Goal: Information Seeking & Learning: Learn about a topic

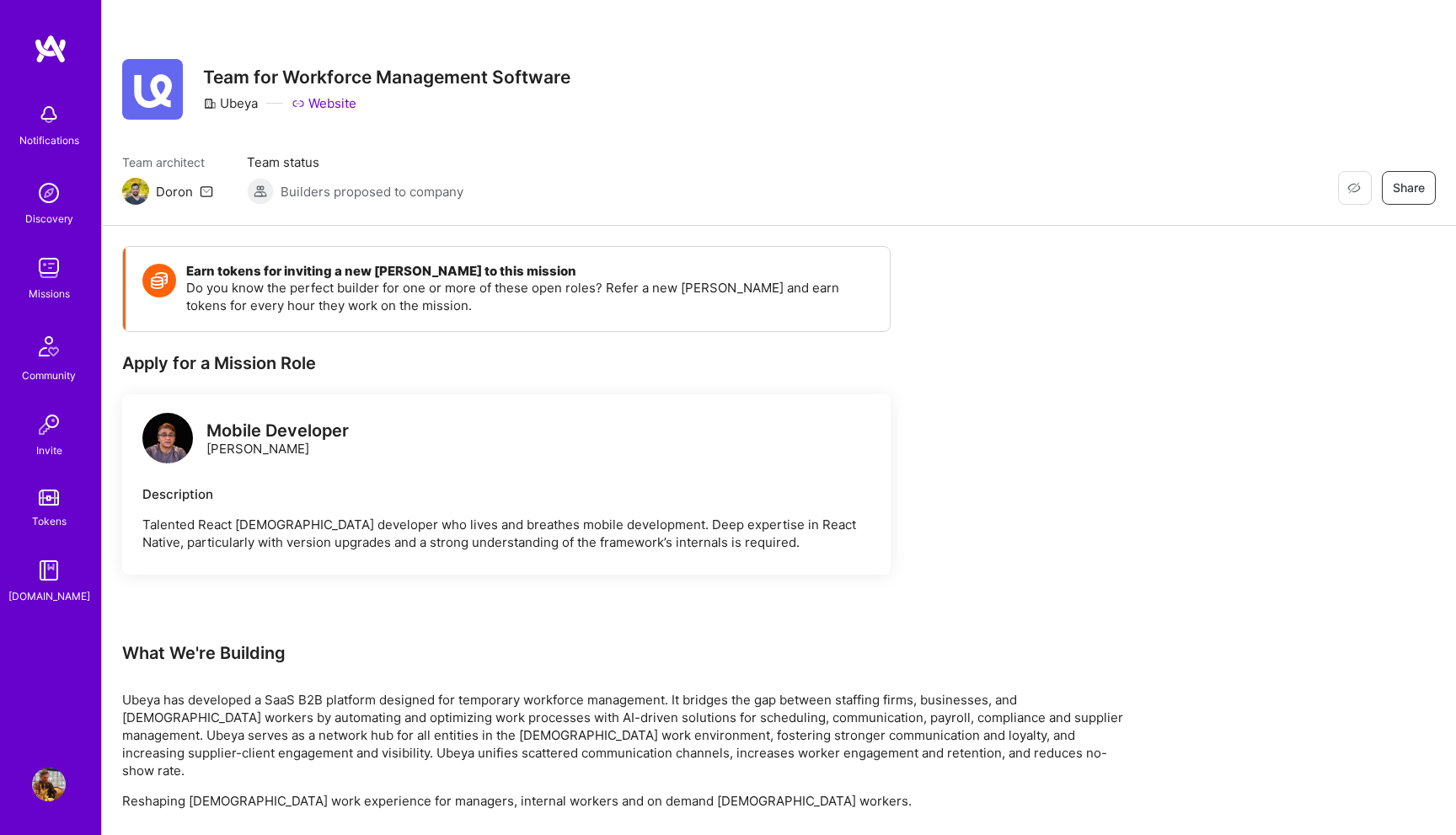
click at [65, 201] on img at bounding box center [49, 193] width 34 height 34
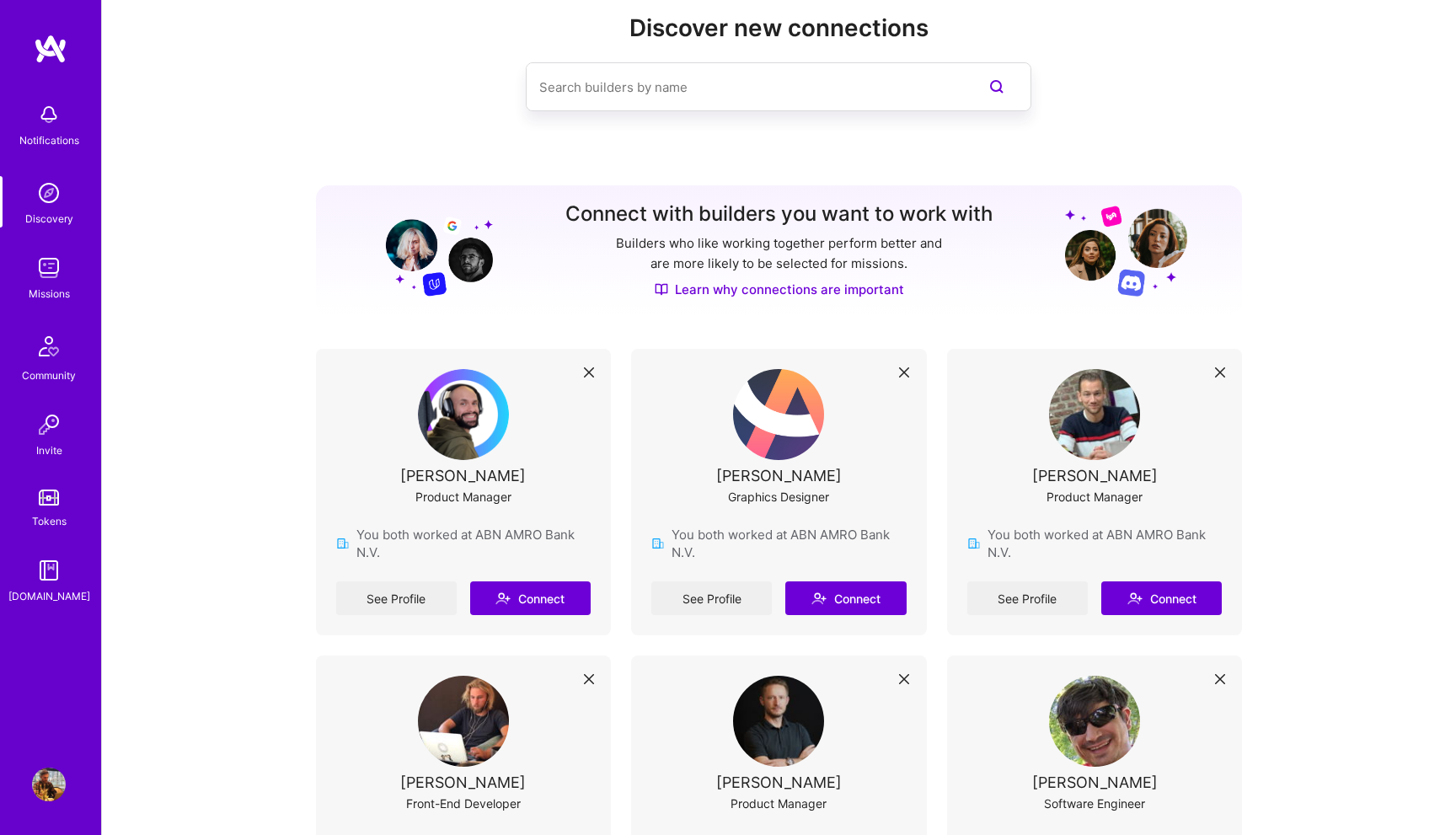
scroll to position [53, 0]
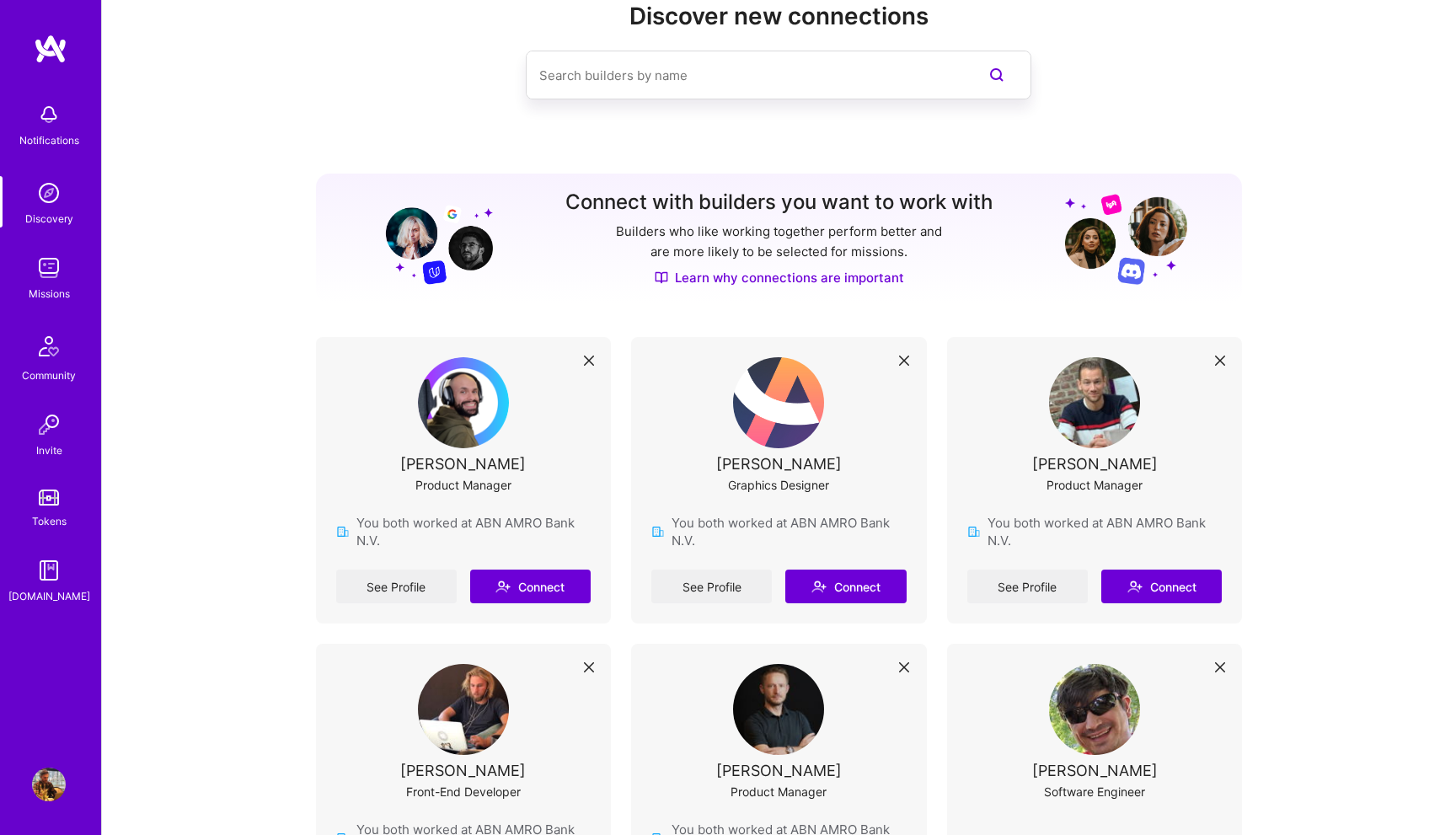
click at [51, 274] on img at bounding box center [49, 268] width 34 height 34
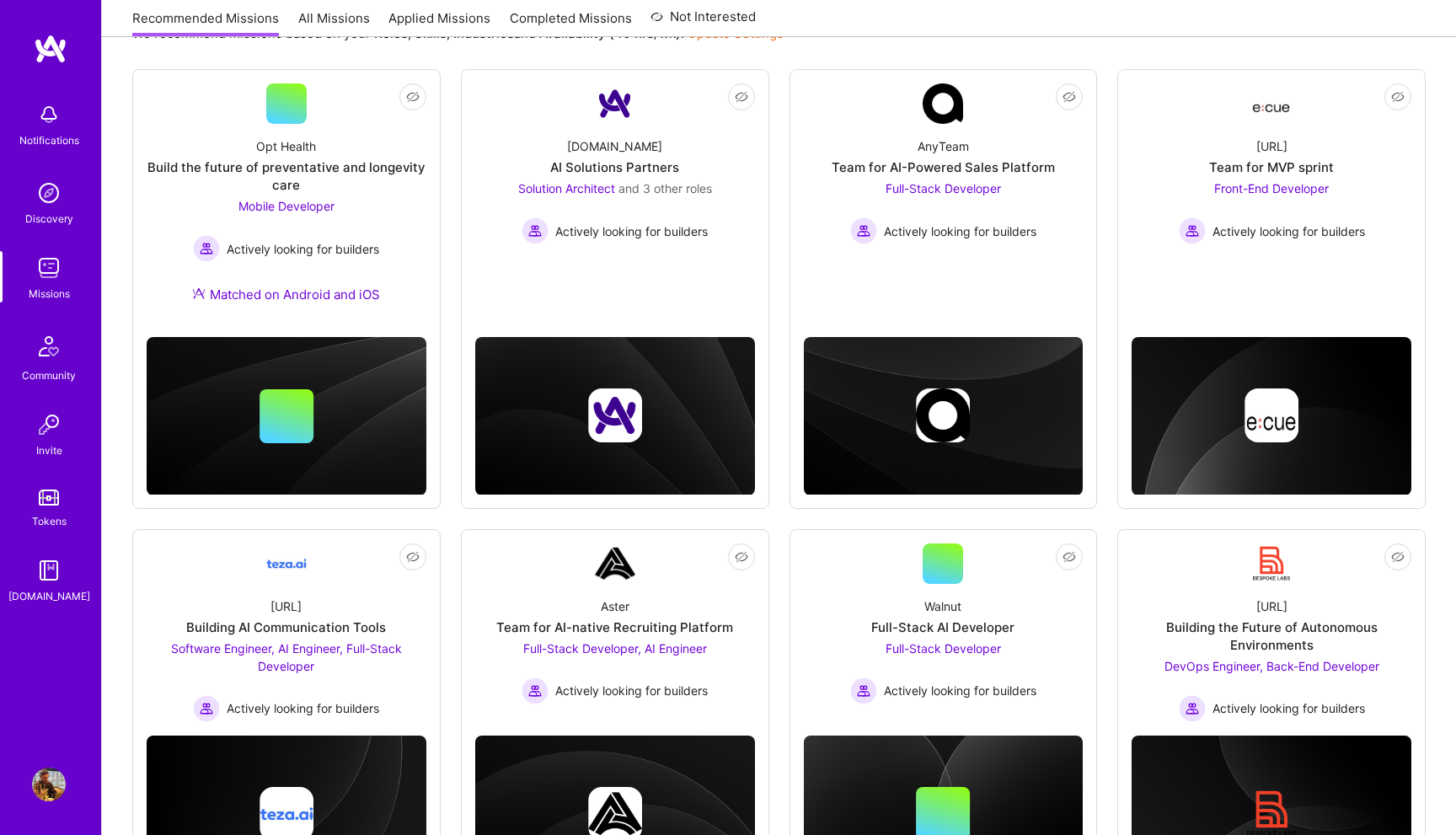
scroll to position [327, 0]
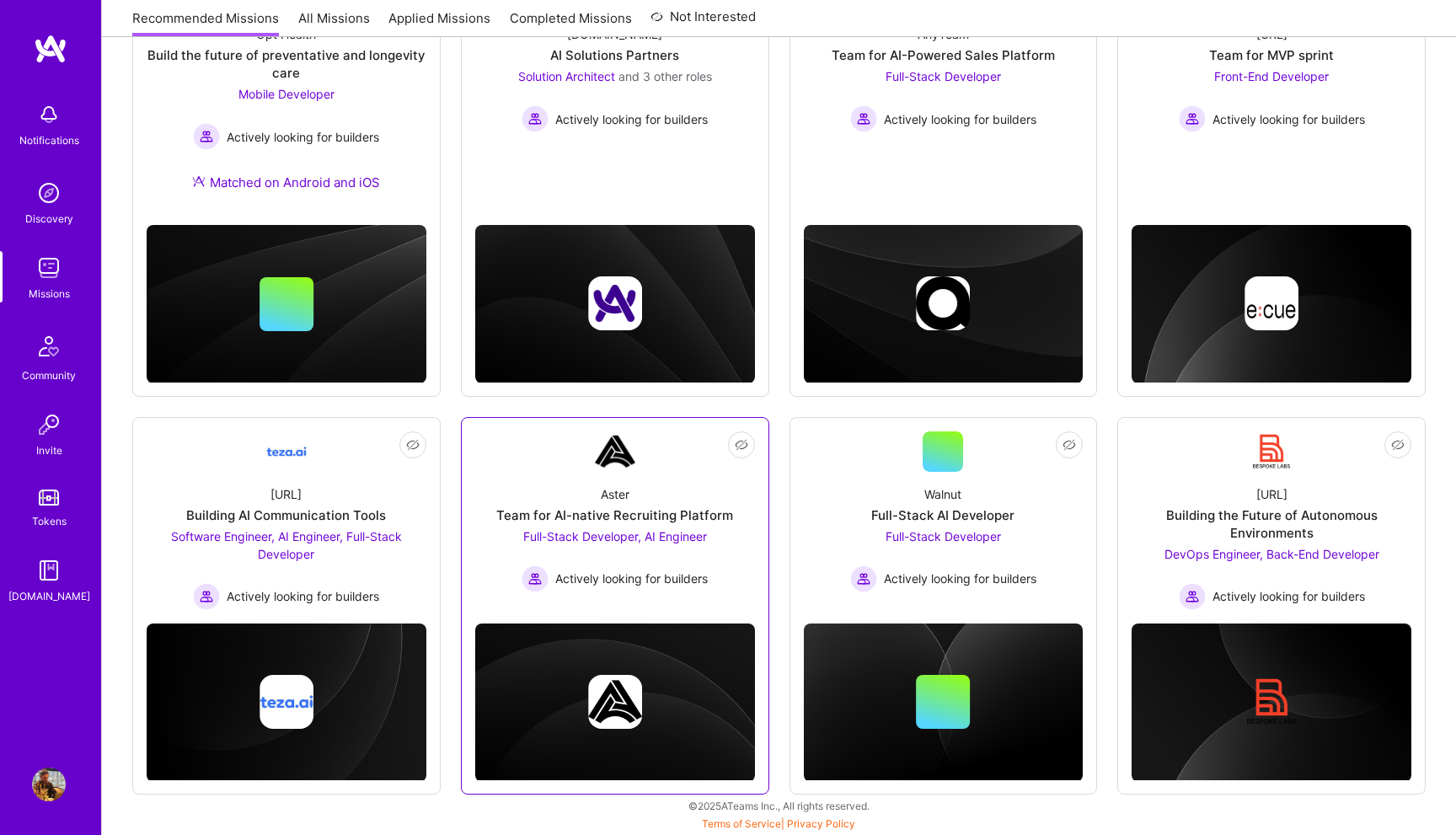
click at [671, 465] on link "Not Interested Aster Team for AI-native Recruiting Platform Full-Stack Develope…" at bounding box center [615, 515] width 279 height 168
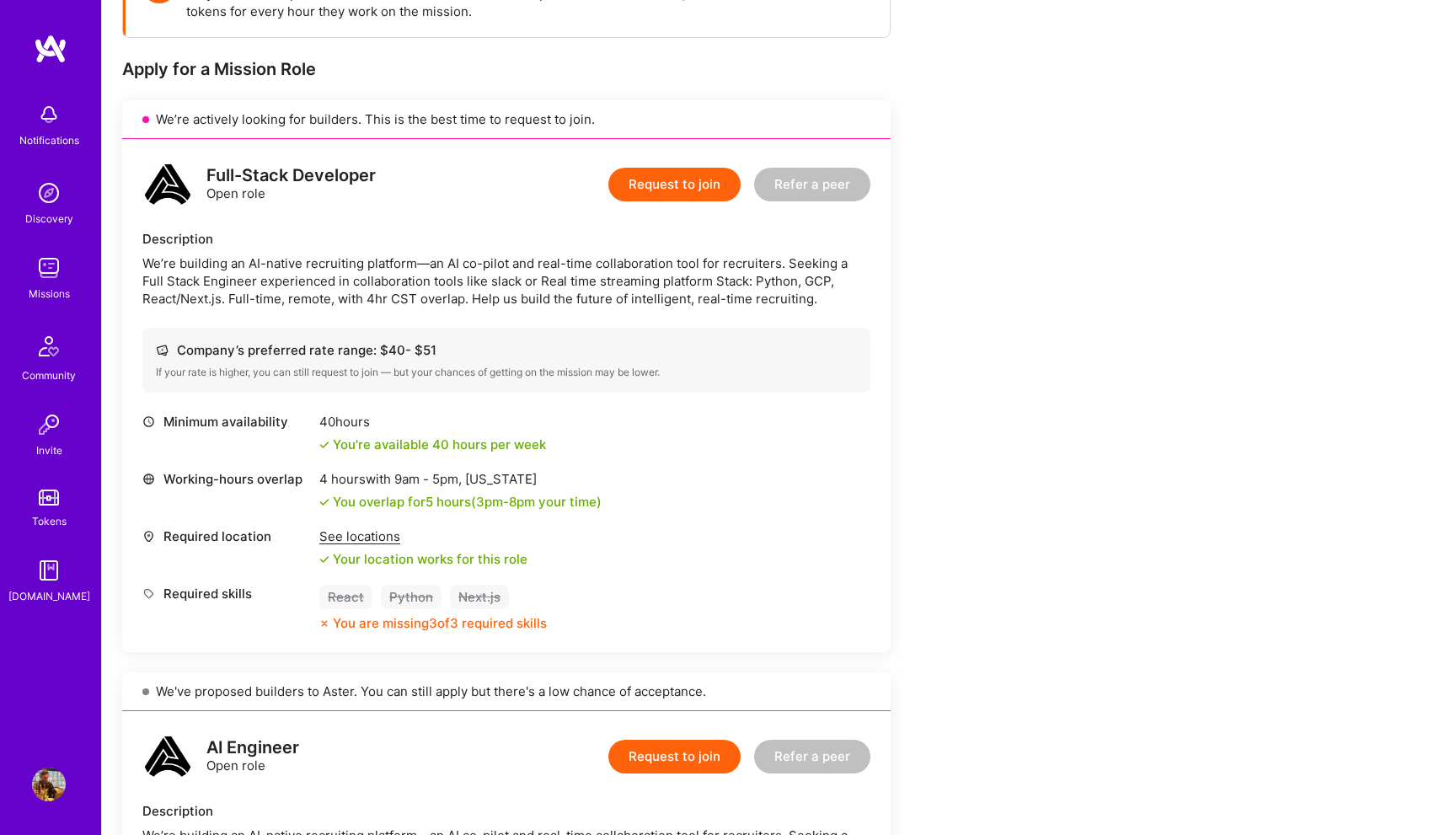
scroll to position [316, 0]
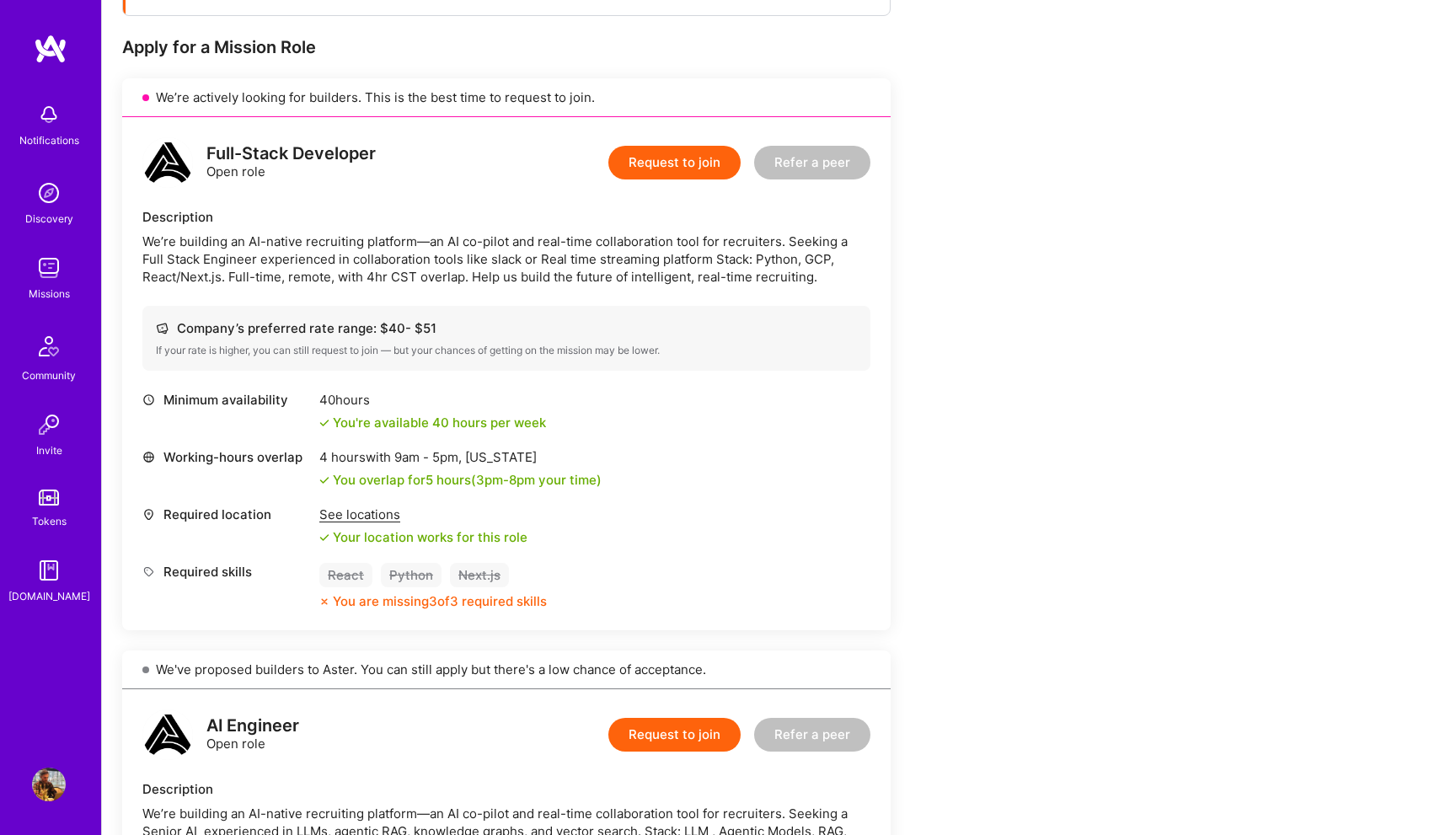
click at [626, 270] on div "We’re building an AI-native recruiting platform—an AI co-pilot and real-time co…" at bounding box center [506, 259] width 728 height 53
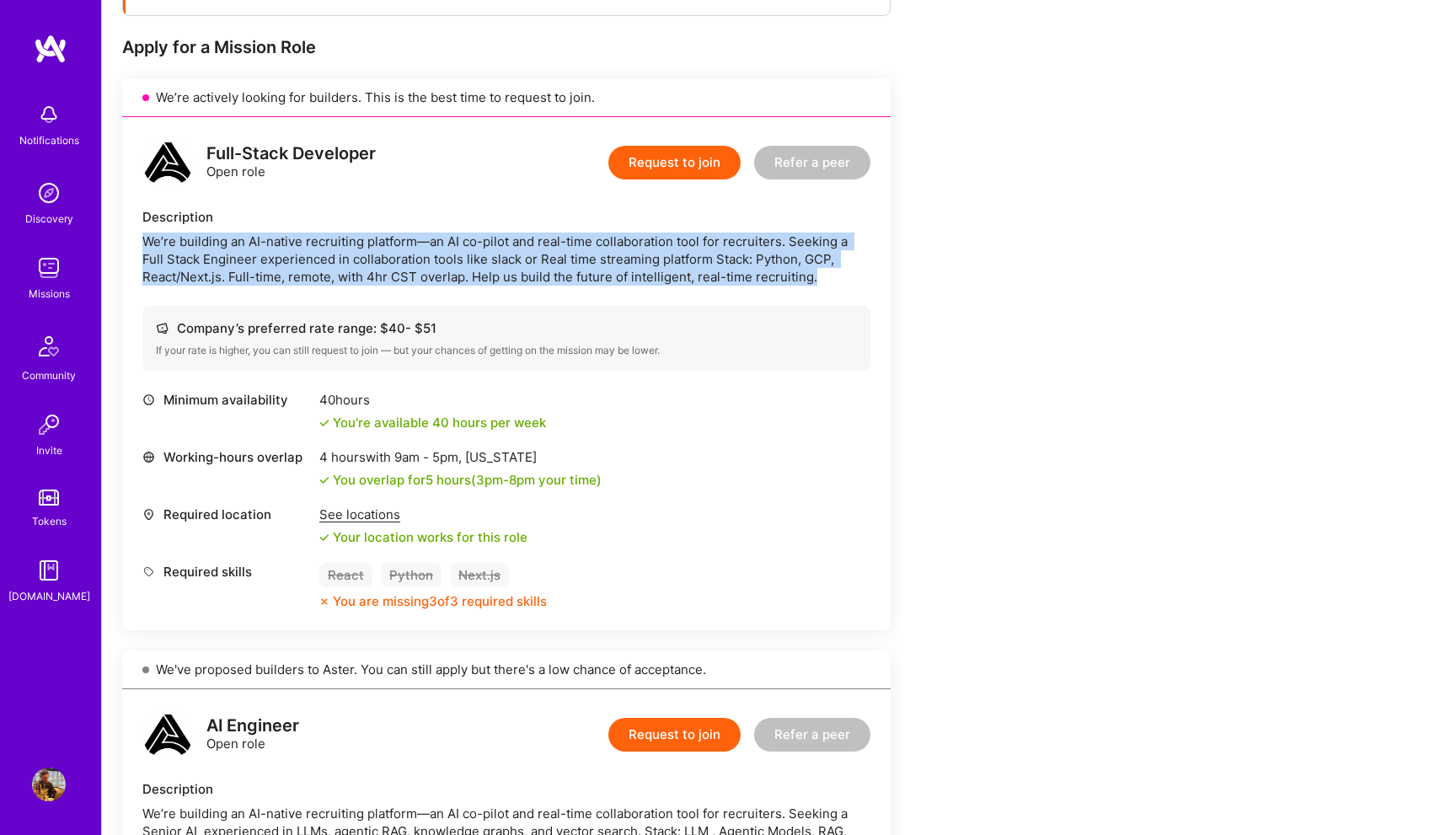
click at [626, 270] on div "We’re building an AI-native recruiting platform—an AI co-pilot and real-time co…" at bounding box center [506, 259] width 728 height 53
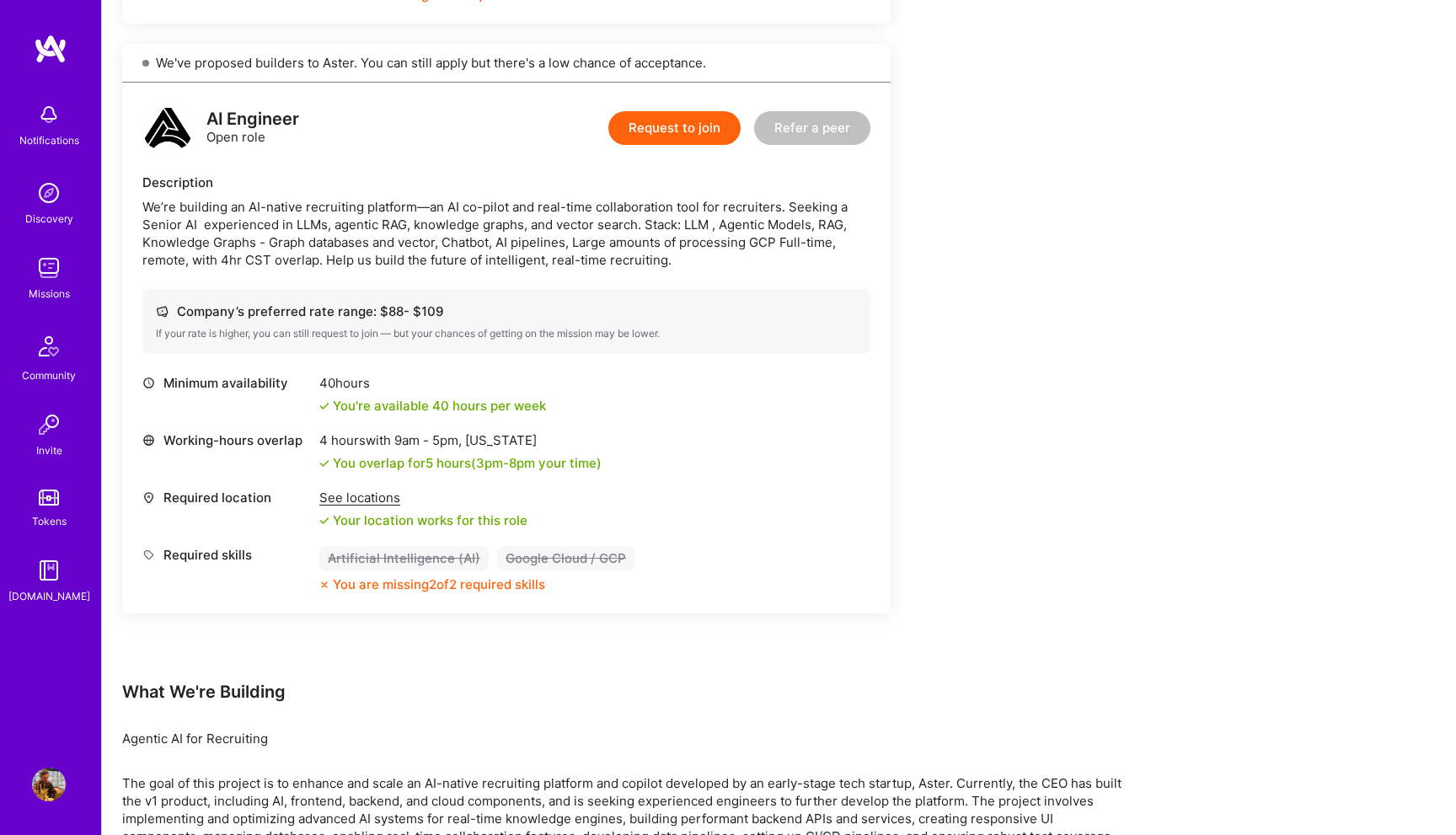
scroll to position [925, 0]
click at [333, 248] on div "We’re building an AI-native recruiting platform—an AI co-pilot and real-time co…" at bounding box center [506, 230] width 728 height 70
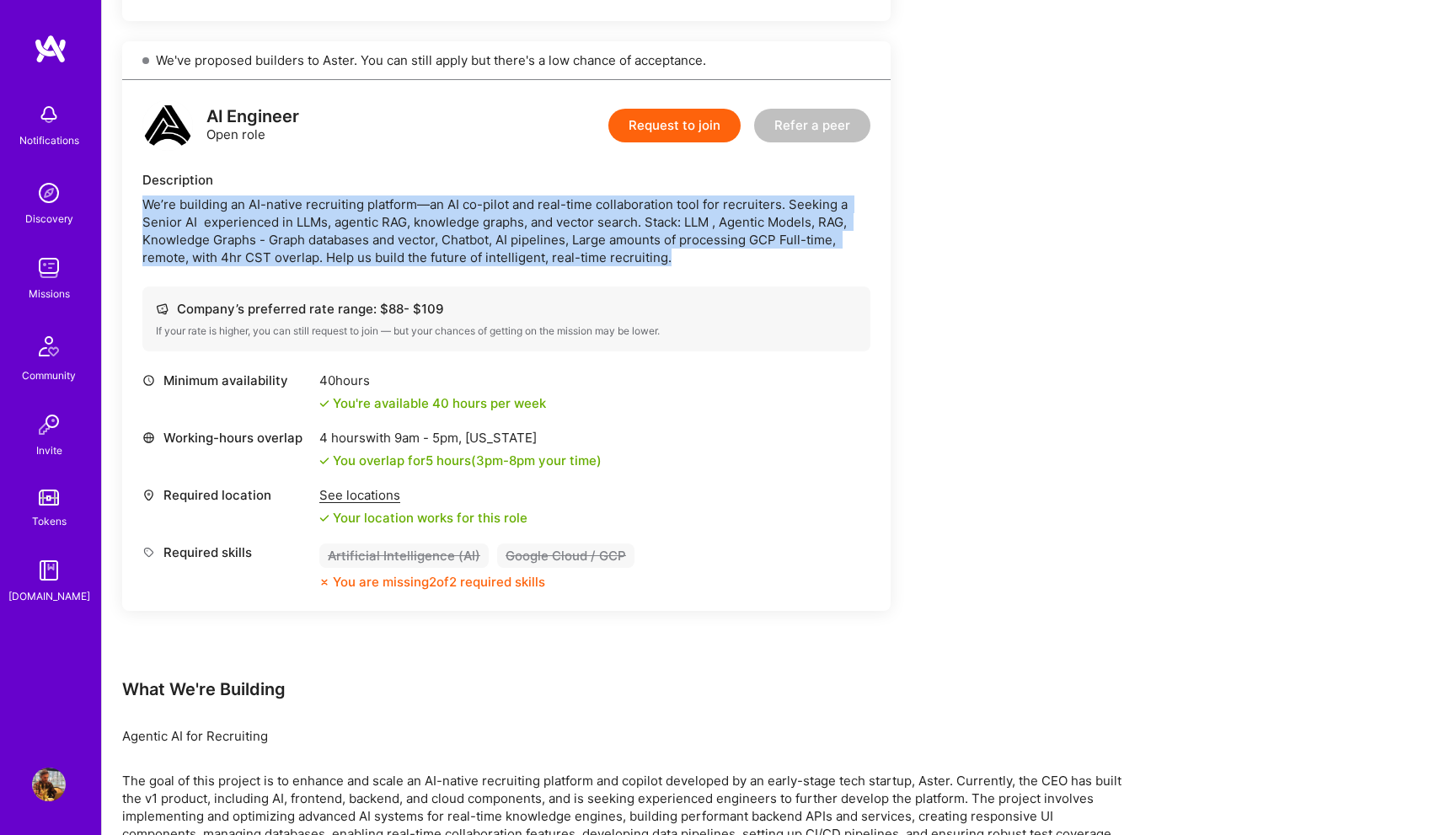
click at [333, 248] on div "We’re building an AI-native recruiting platform—an AI co-pilot and real-time co…" at bounding box center [506, 230] width 728 height 70
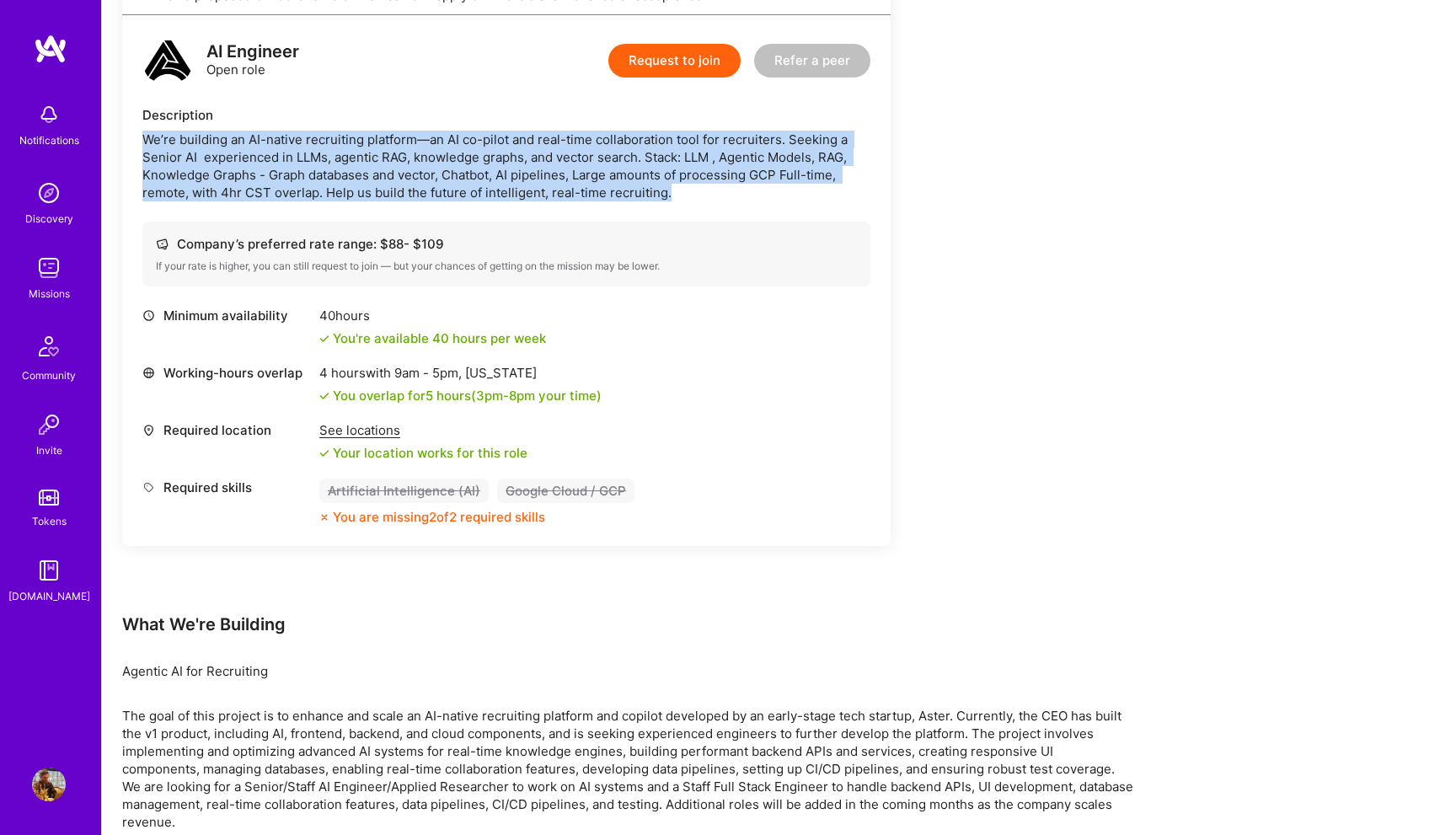
scroll to position [1056, 0]
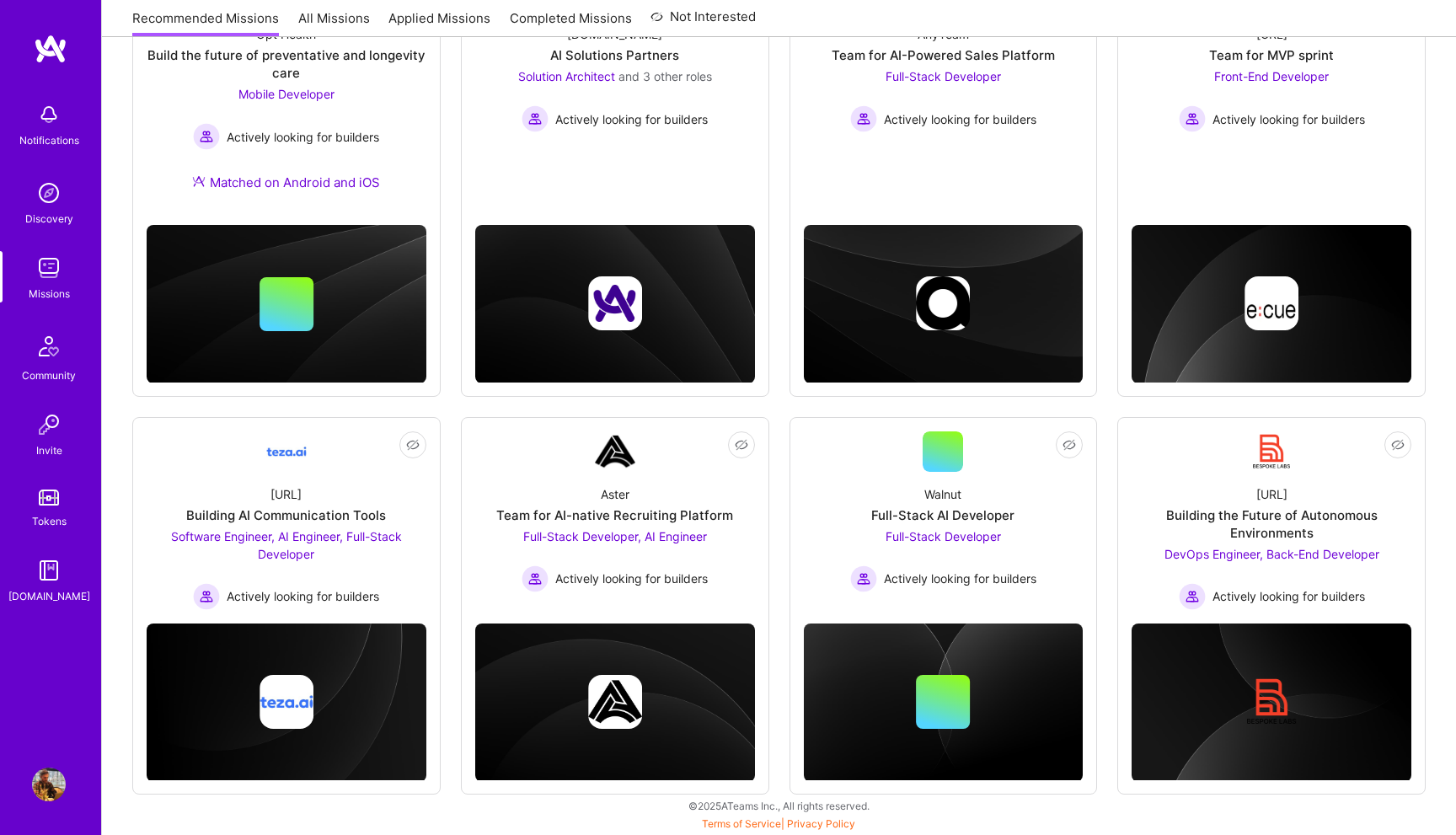
scroll to position [327, 0]
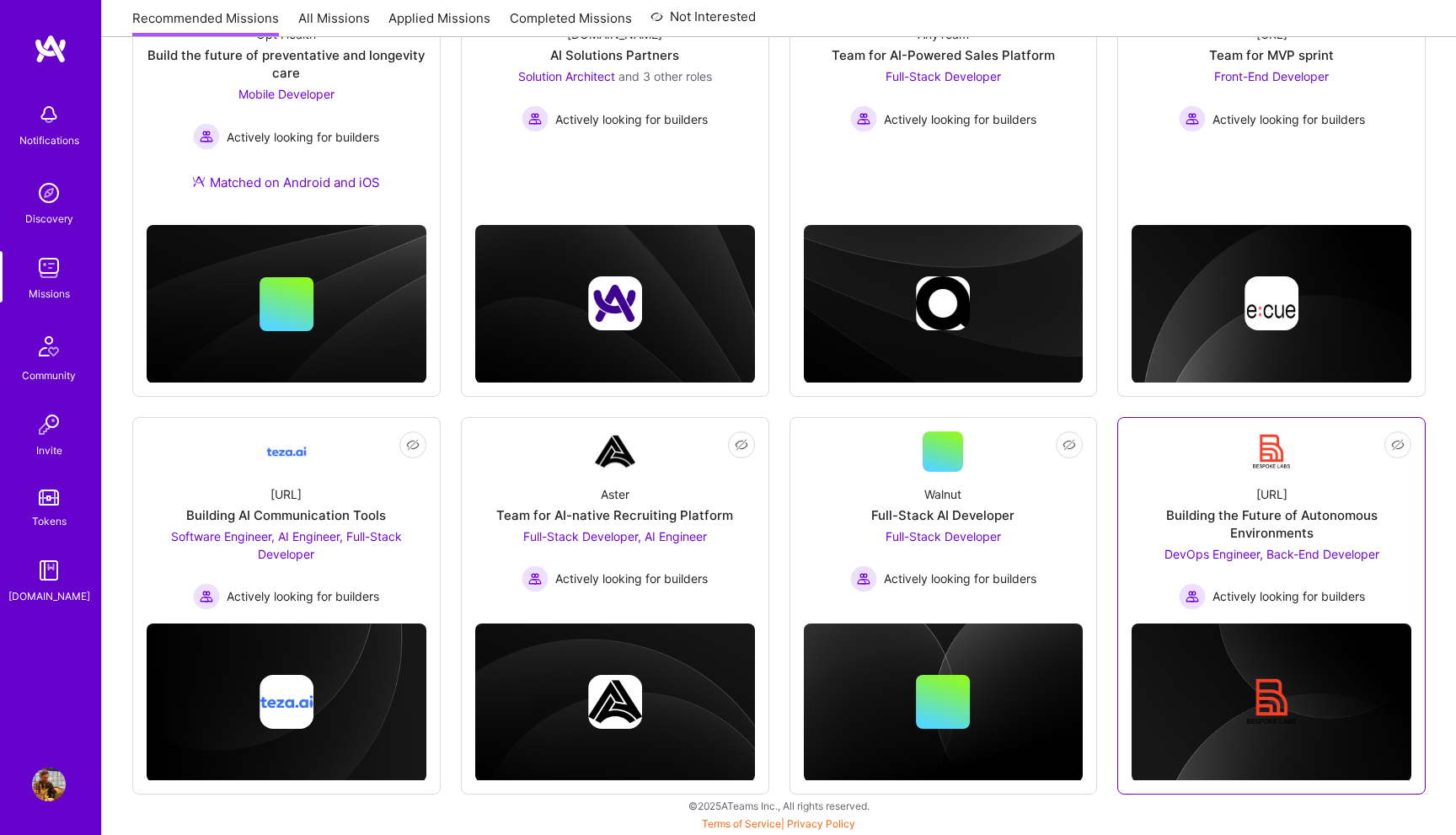
click at [1201, 501] on div "[URL] Building the Future of Autonomous Environments DevOps Engineer, Back-End …" at bounding box center [1271, 541] width 279 height 138
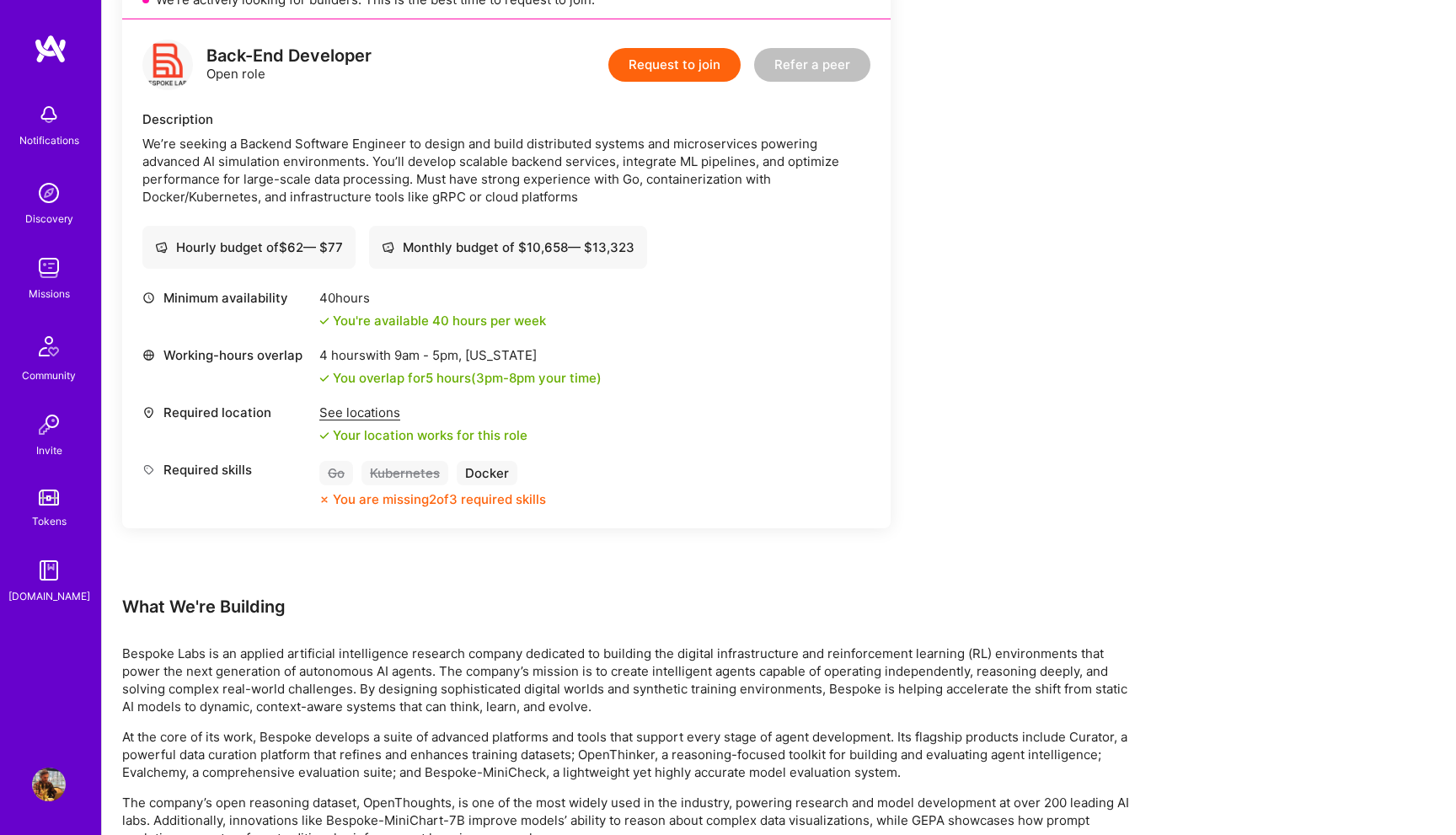
scroll to position [977, 0]
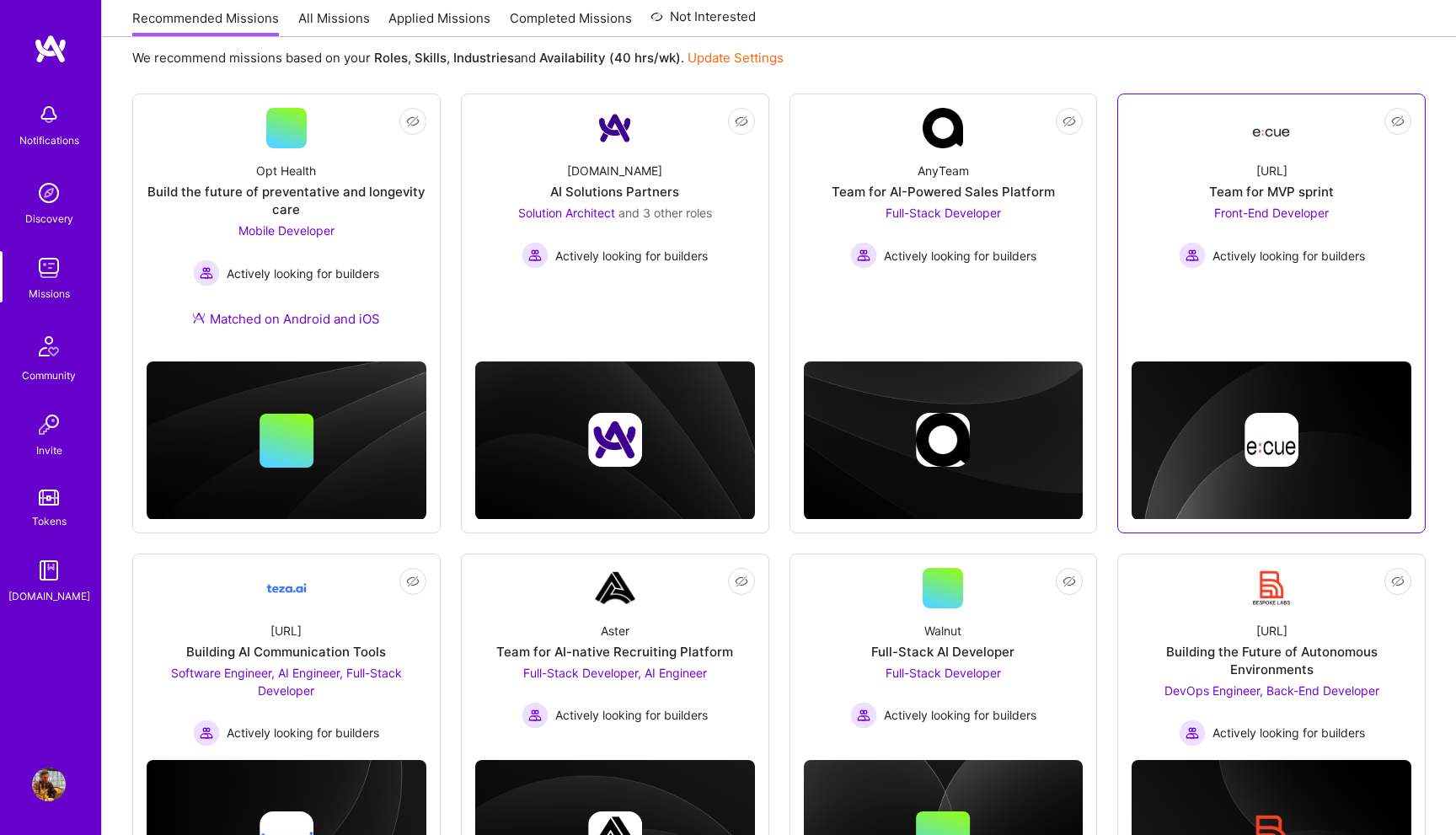
scroll to position [187, 0]
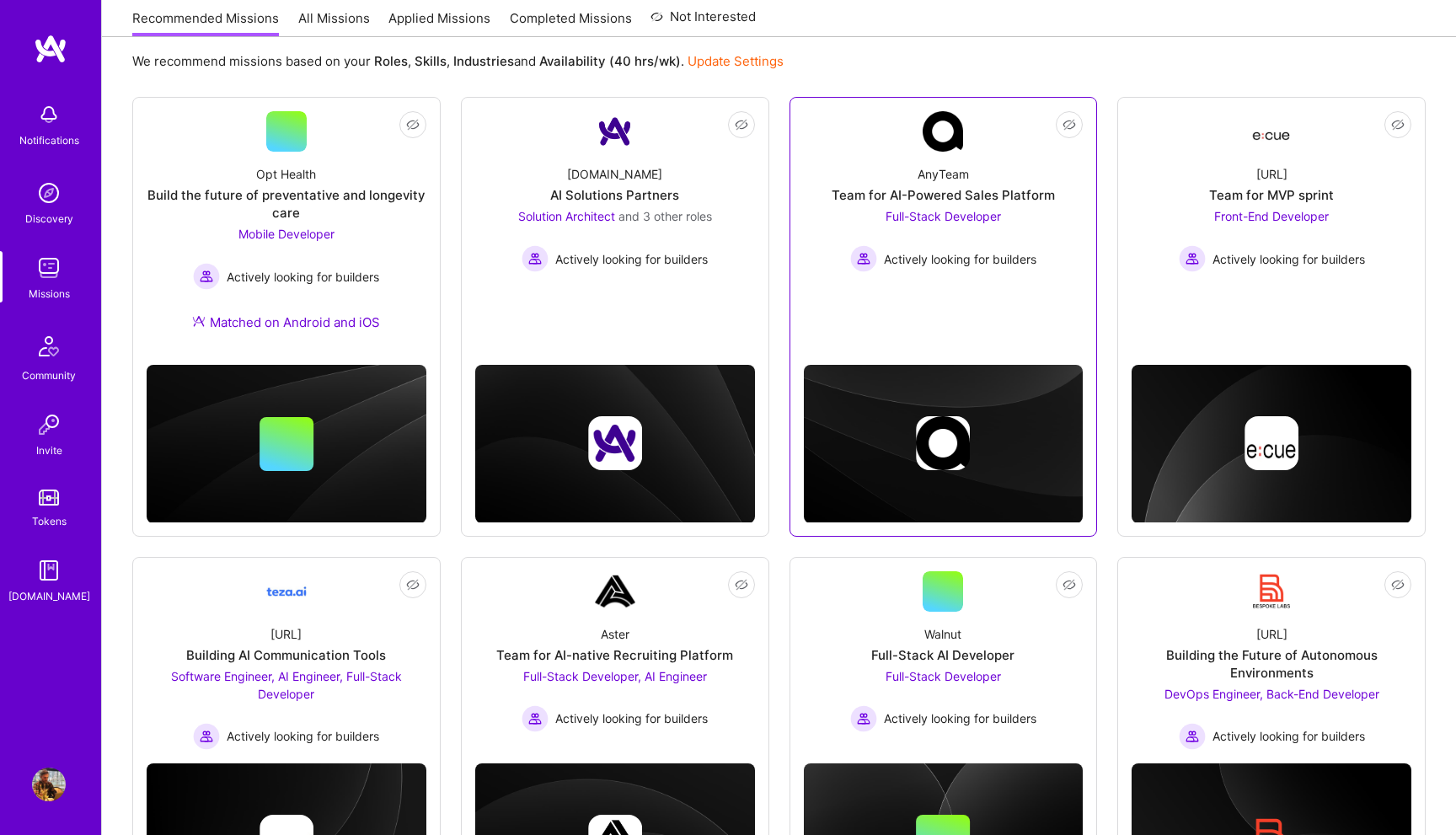
click at [1053, 270] on div "AnyTeam Team for AI-Powered Sales Platform Full-Stack Developer Actively lookin…" at bounding box center [943, 212] width 279 height 120
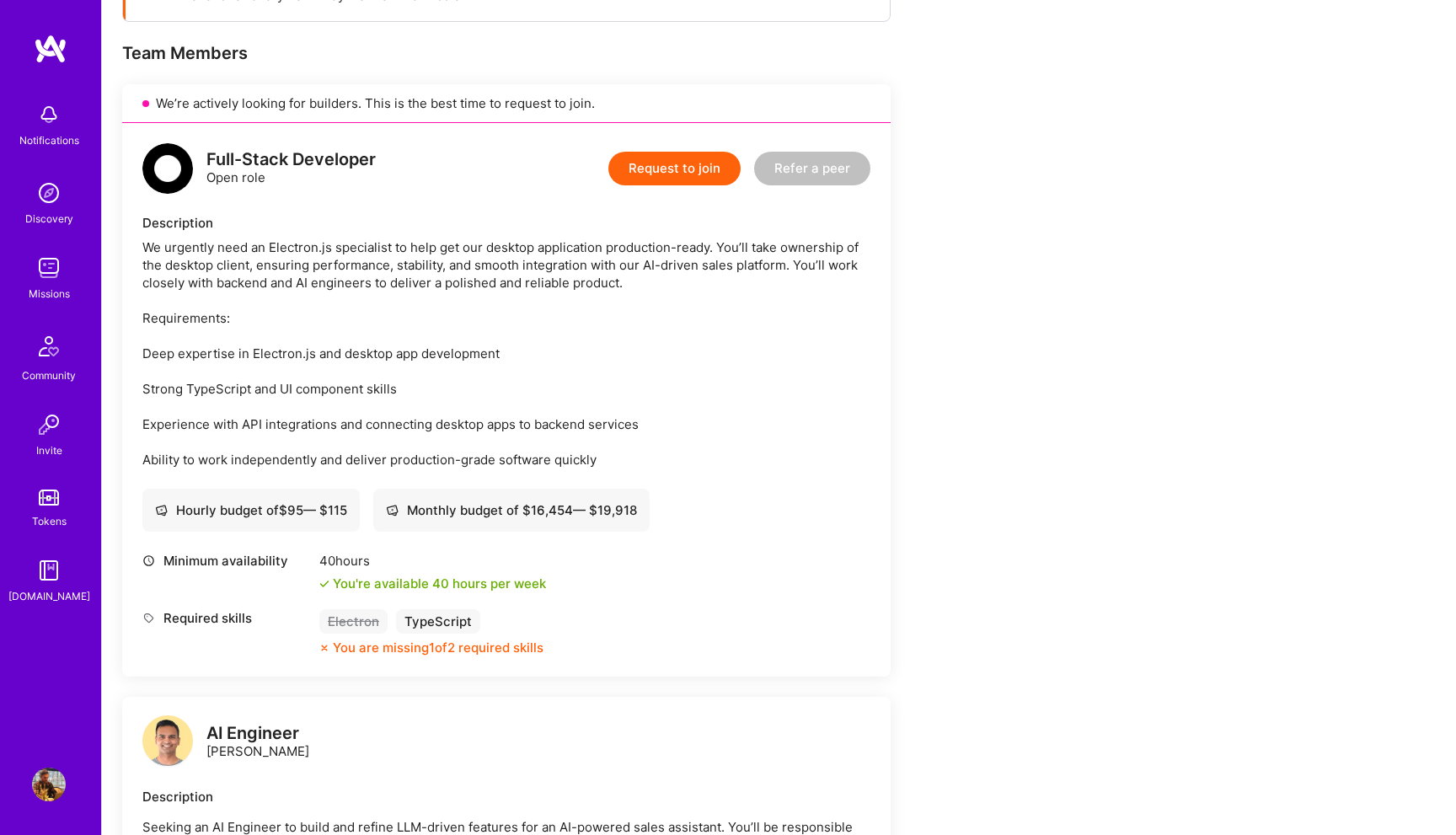
scroll to position [311, 0]
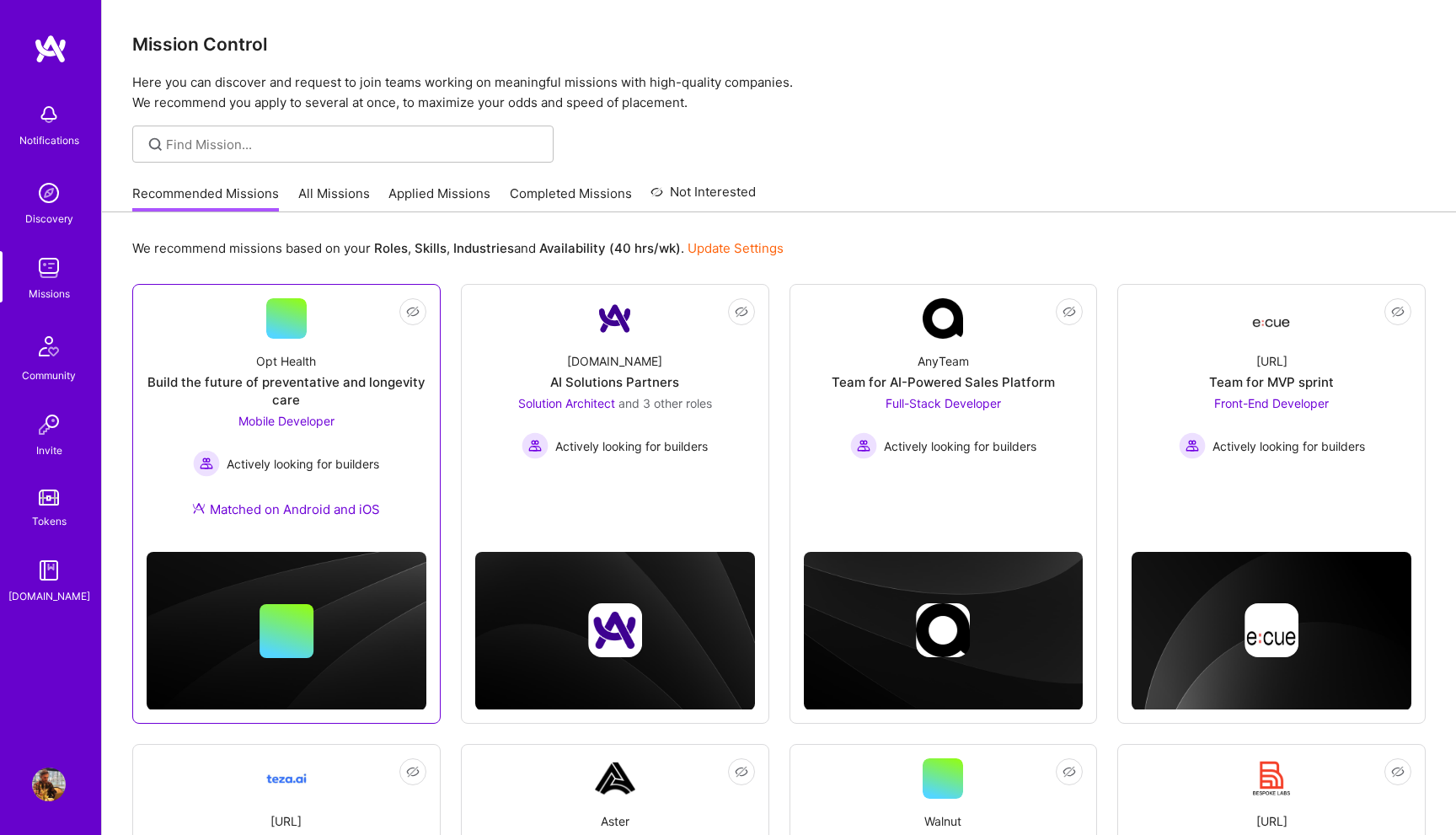
click at [382, 389] on div "Build the future of preventative and longevity care" at bounding box center [286, 391] width 279 height 36
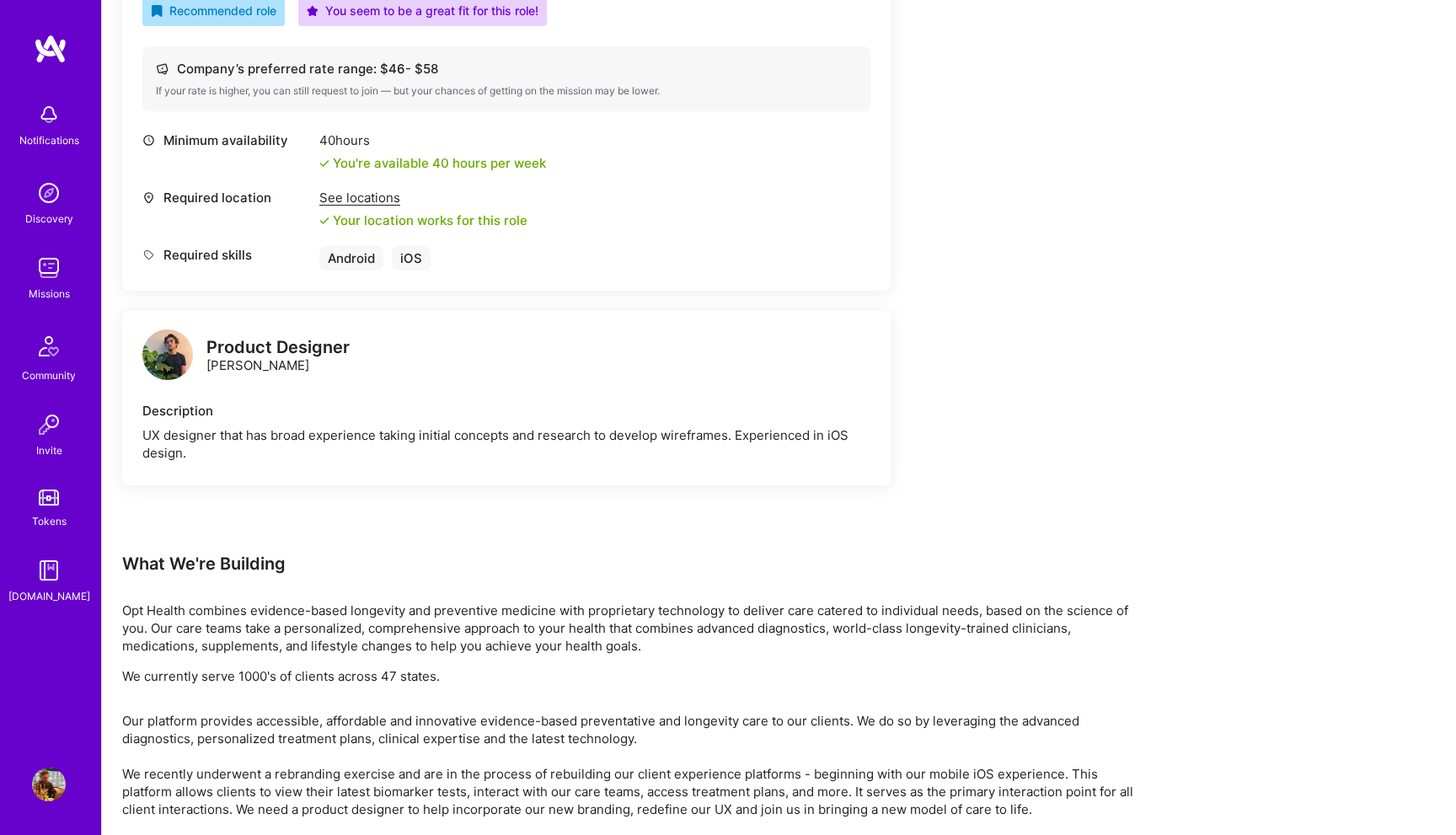
scroll to position [703, 0]
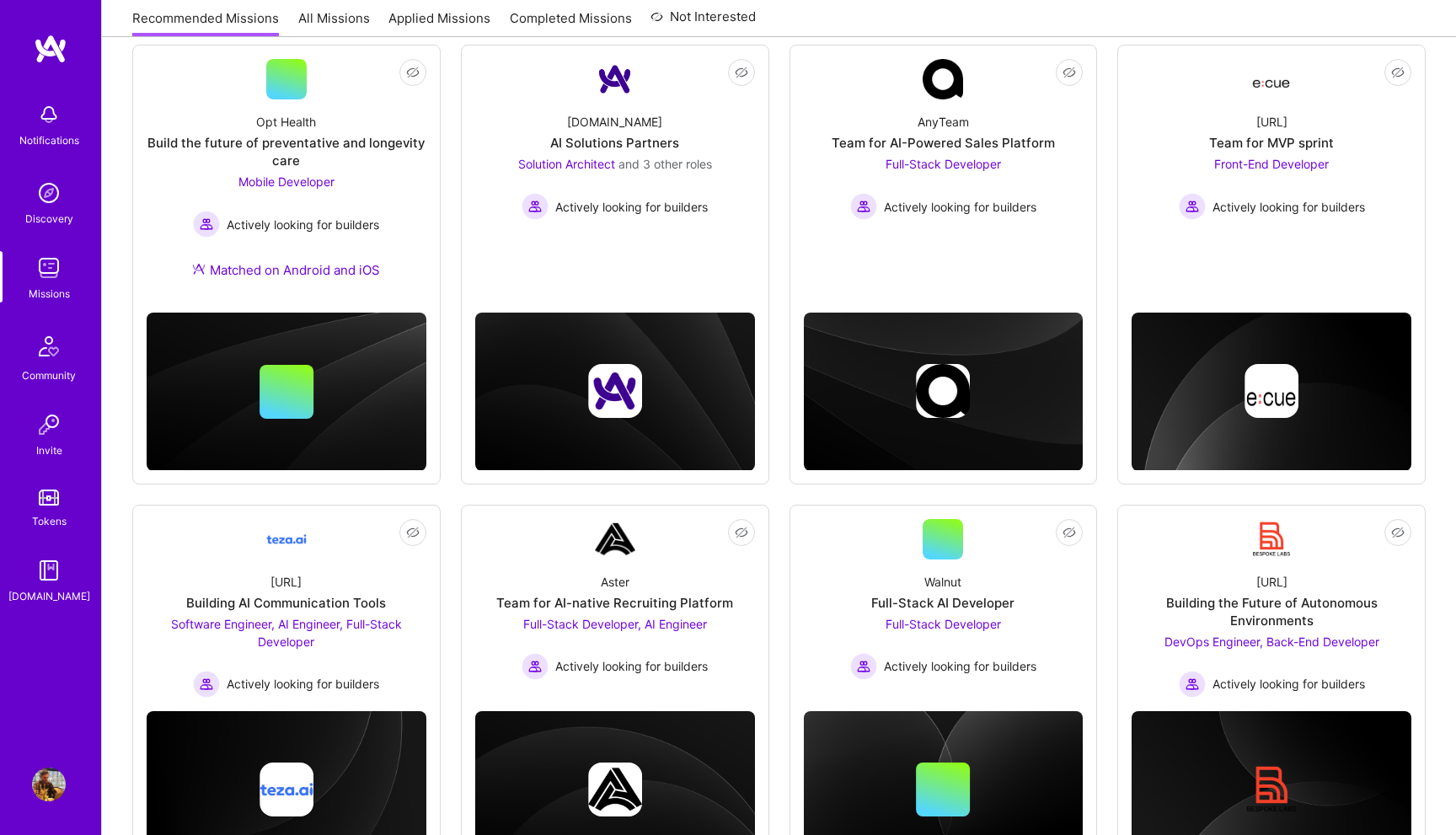
scroll to position [327, 0]
